Goal: Task Accomplishment & Management: Use online tool/utility

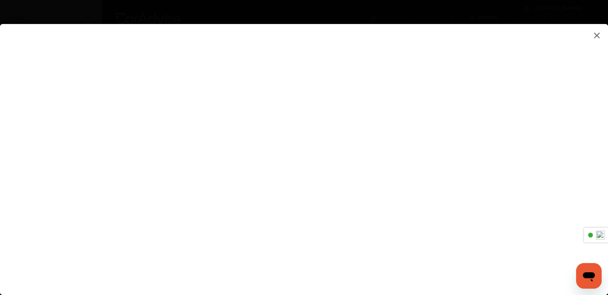
click at [597, 34] on img at bounding box center [597, 35] width 10 height 10
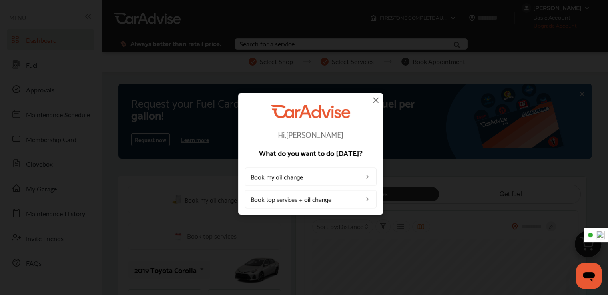
click at [312, 199] on link "Book top services + oil change" at bounding box center [311, 199] width 132 height 18
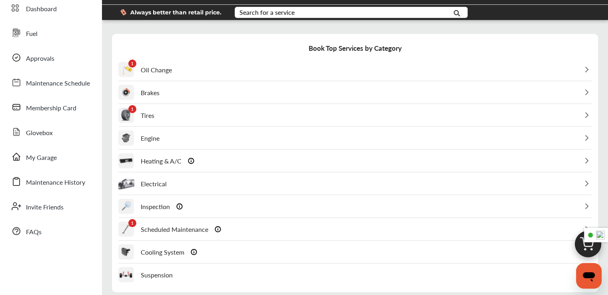
scroll to position [80, 0]
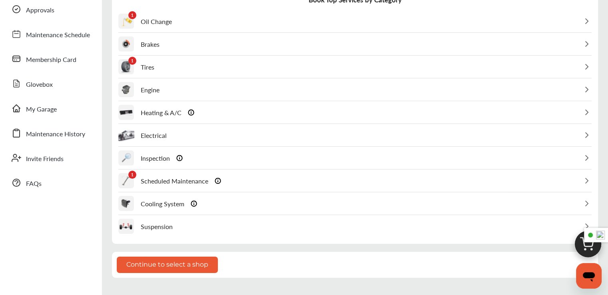
click at [350, 135] on div "Electrical" at bounding box center [354, 135] width 473 height 22
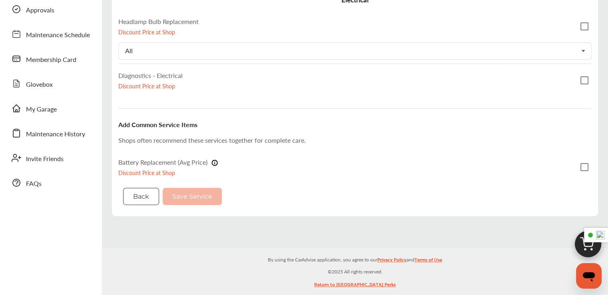
click at [132, 197] on button "Back" at bounding box center [141, 196] width 36 height 17
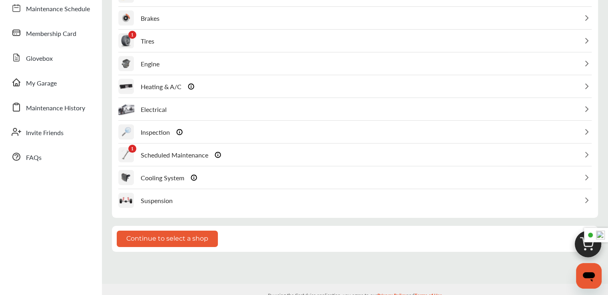
scroll to position [120, 0]
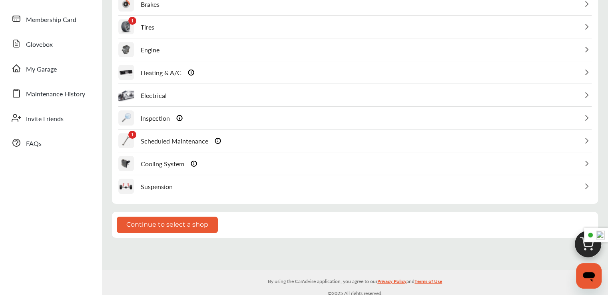
click at [588, 91] on img at bounding box center [587, 95] width 10 height 10
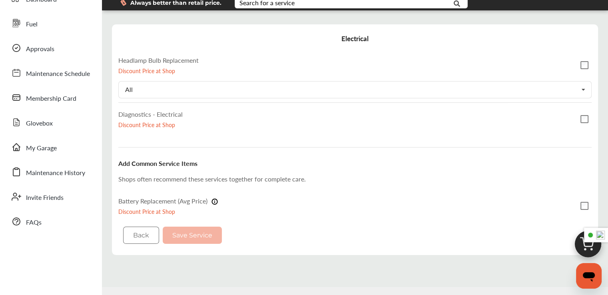
scroll to position [40, 0]
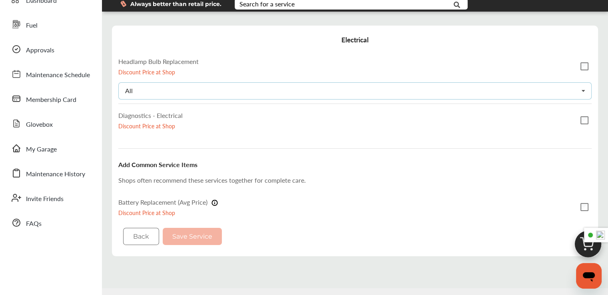
click at [376, 90] on div "All All Left Right" at bounding box center [354, 90] width 473 height 17
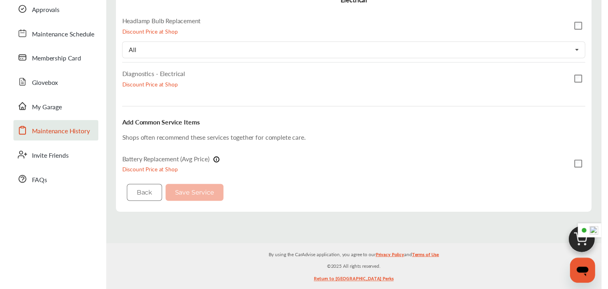
scroll to position [0, 0]
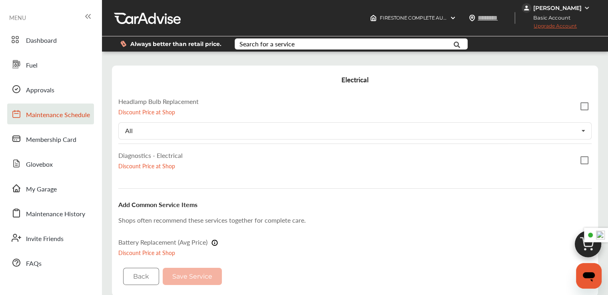
click at [39, 114] on span "Maintenance Schedule" at bounding box center [58, 115] width 64 height 10
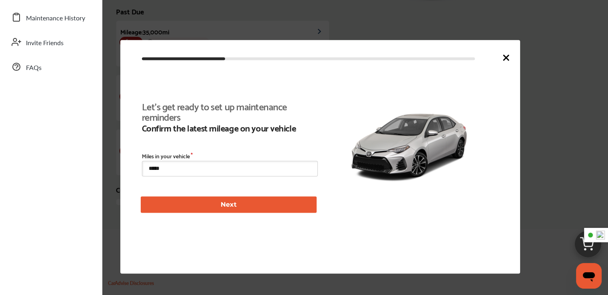
scroll to position [182, 0]
click at [507, 56] on icon at bounding box center [506, 58] width 10 height 10
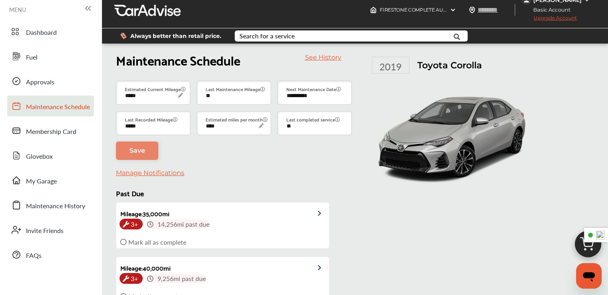
scroll to position [0, 0]
